Goal: Task Accomplishment & Management: Use online tool/utility

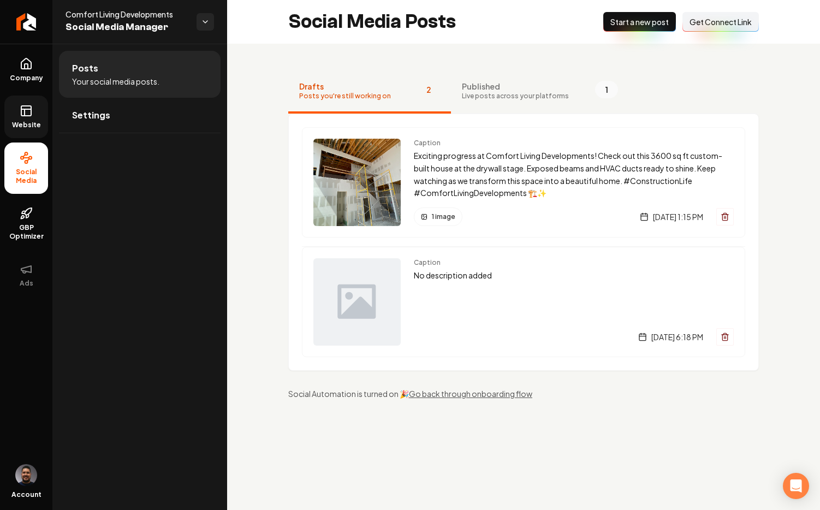
click at [23, 126] on span "Website" at bounding box center [27, 125] width 38 height 9
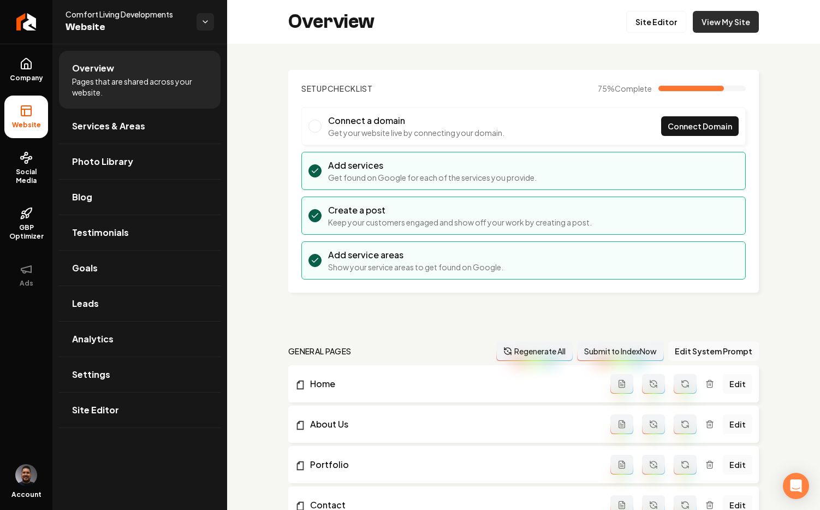
click at [718, 23] on link "View My Site" at bounding box center [726, 22] width 66 height 22
click at [99, 235] on span "Testimonials" at bounding box center [100, 232] width 57 height 13
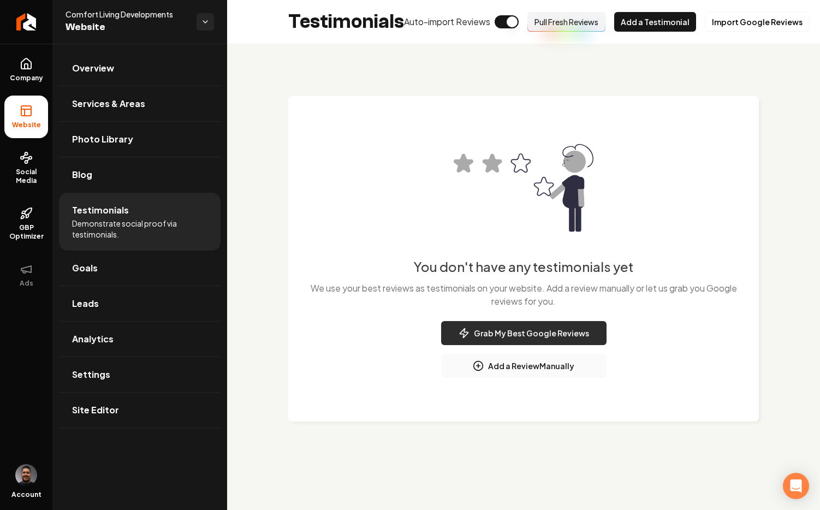
click at [523, 339] on button "Grab My Best Google Reviews" at bounding box center [523, 333] width 165 height 24
click at [727, 21] on button "Import Google Reviews" at bounding box center [757, 22] width 105 height 20
